Goal: Navigation & Orientation: Find specific page/section

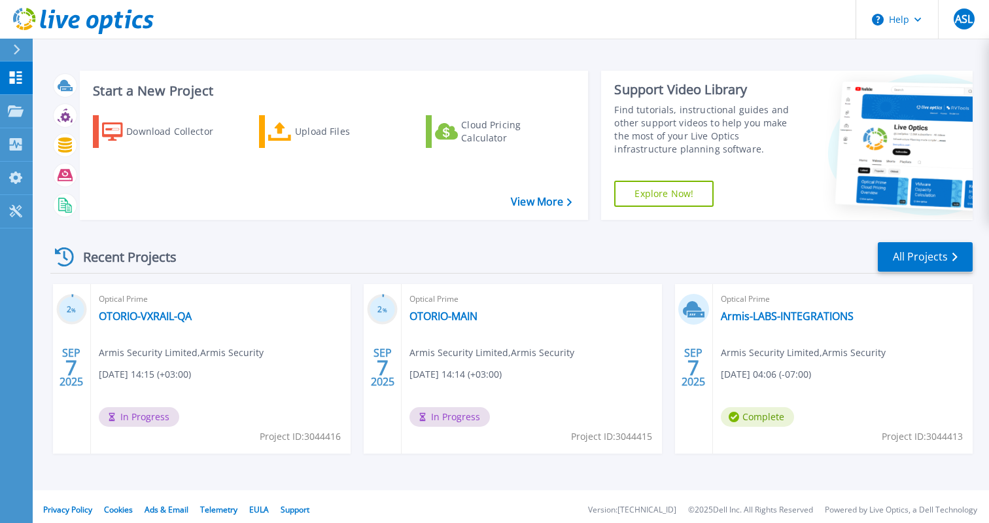
click at [472, 279] on div "Recent Projects All Projects 2 % [DATE] Optical Prime OTORIO-VXRAIL-QA Armis Se…" at bounding box center [511, 360] width 922 height 260
